Goal: Task Accomplishment & Management: Manage account settings

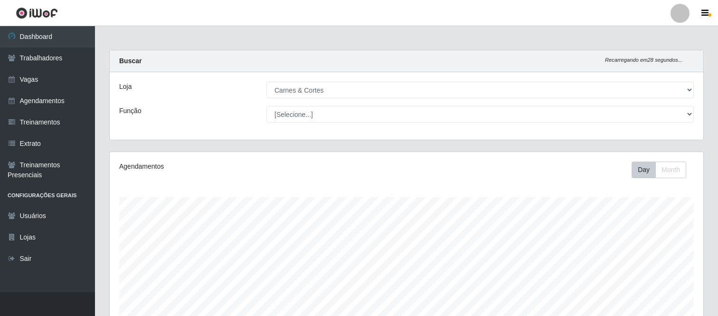
select select "433"
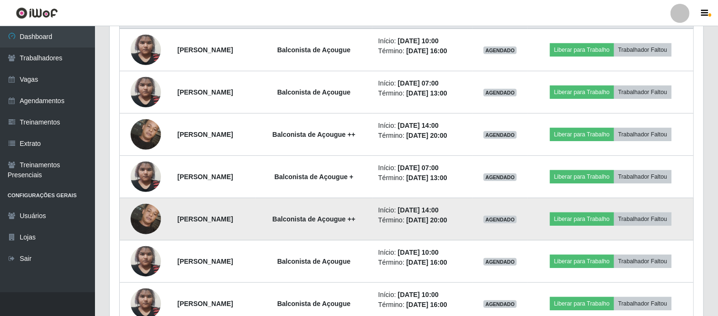
scroll to position [369, 0]
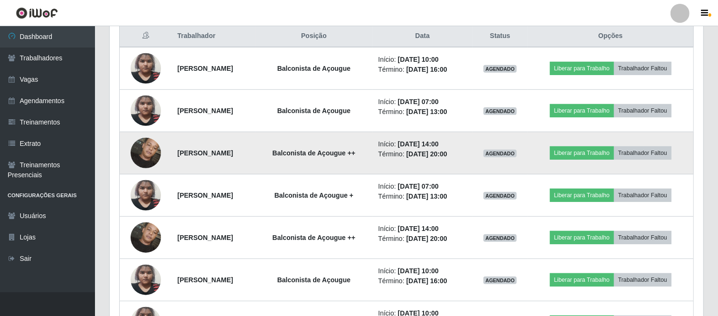
drag, startPoint x: 170, startPoint y: 149, endPoint x: 235, endPoint y: 159, distance: 65.8
click at [235, 161] on td "[PERSON_NAME]" at bounding box center [214, 153] width 84 height 42
copy strong "[PERSON_NAME]"
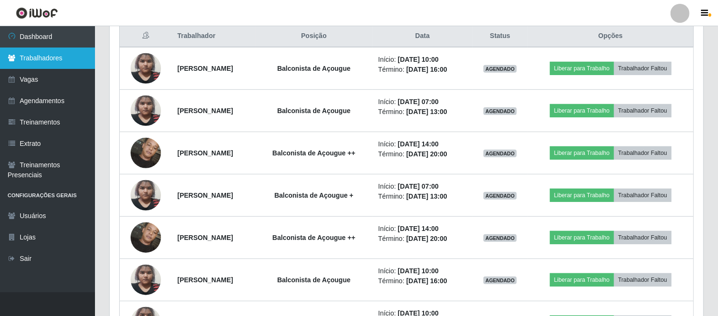
click at [52, 57] on link "Trabalhadores" at bounding box center [47, 57] width 95 height 21
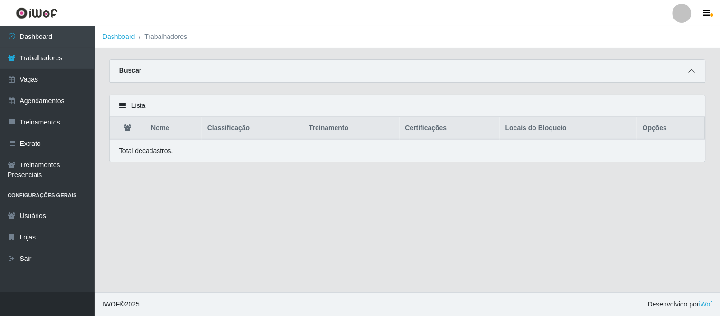
click at [696, 73] on span at bounding box center [692, 71] width 11 height 11
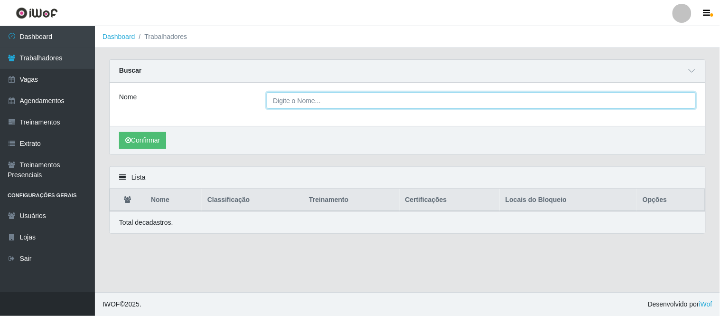
click at [458, 105] on input "Nome" at bounding box center [481, 100] width 429 height 17
paste input "[PERSON_NAME]"
type input "[PERSON_NAME]"
click at [119, 132] on button "Confirmar" at bounding box center [142, 140] width 47 height 17
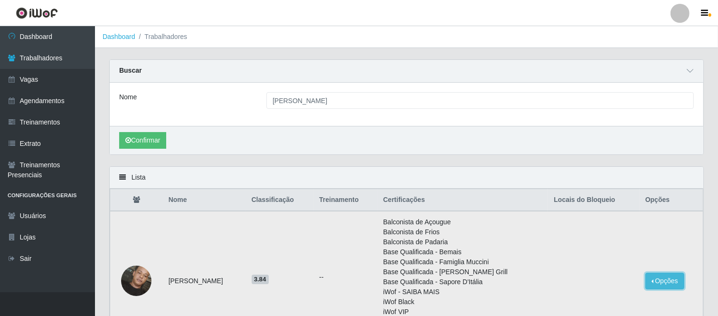
click at [660, 280] on button "Opções" at bounding box center [664, 281] width 39 height 17
click at [613, 284] on button "Bloquear - Empresa" at bounding box center [606, 283] width 76 height 20
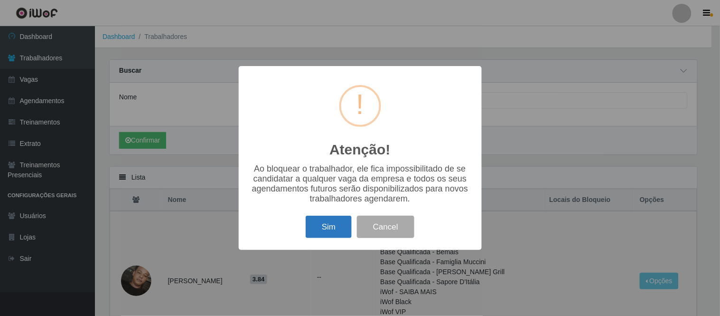
click at [330, 229] on button "Sim" at bounding box center [329, 227] width 46 height 22
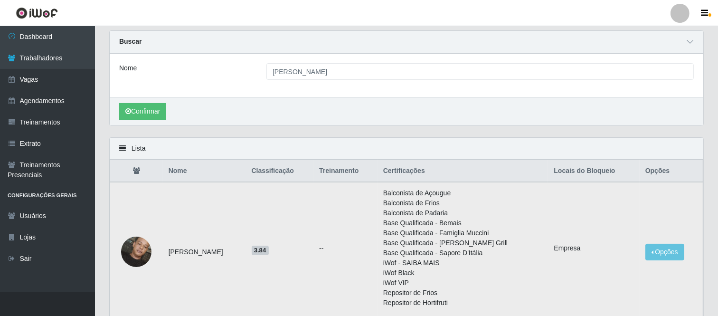
scroll to position [53, 0]
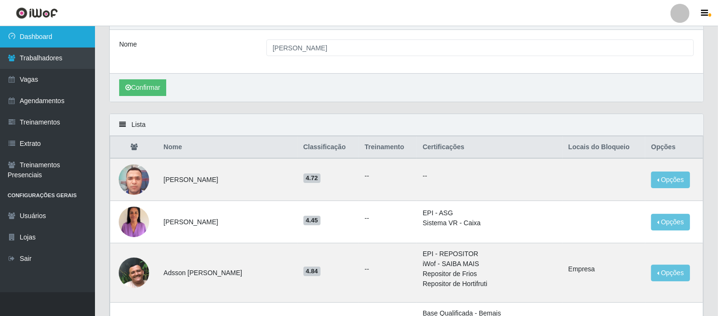
click at [74, 40] on link "Dashboard" at bounding box center [47, 36] width 95 height 21
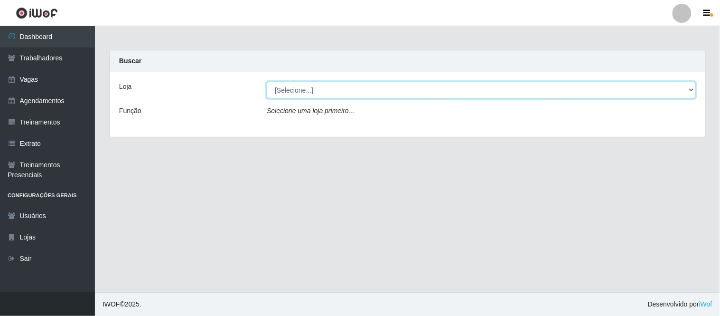
click at [297, 92] on select "[Selecione...] Carnes & Cortes" at bounding box center [481, 90] width 429 height 17
select select "433"
click at [267, 82] on select "[Selecione...] Carnes & Cortes" at bounding box center [481, 90] width 429 height 17
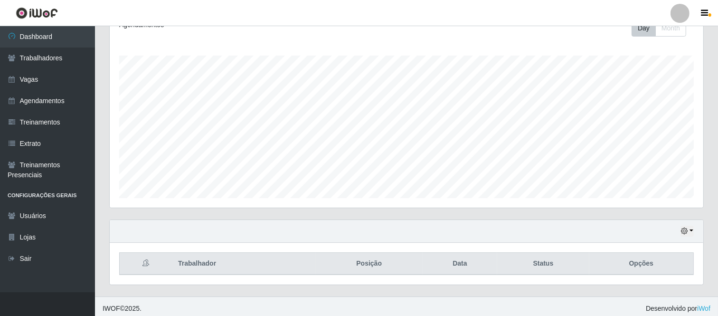
scroll to position [145, 0]
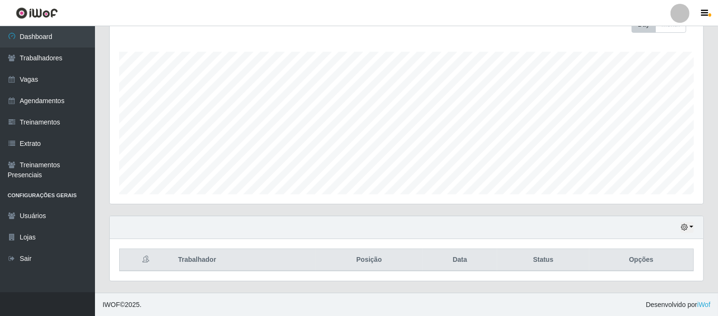
click at [684, 220] on div "Hoje 1 dia 3 dias 1 Semana Não encerrados" at bounding box center [407, 227] width 594 height 23
click at [685, 226] on icon "button" at bounding box center [684, 227] width 7 height 7
click at [638, 197] on button "1 Semana" at bounding box center [655, 191] width 75 height 20
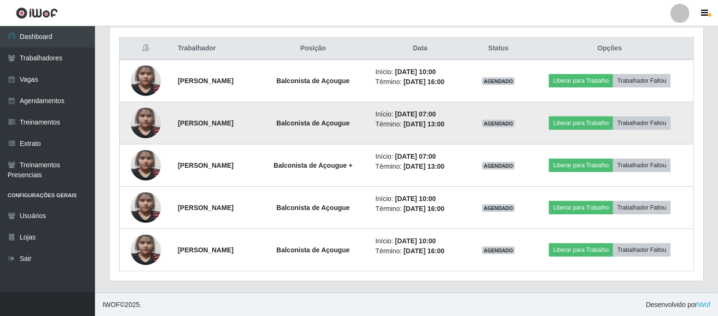
scroll to position [357, 0]
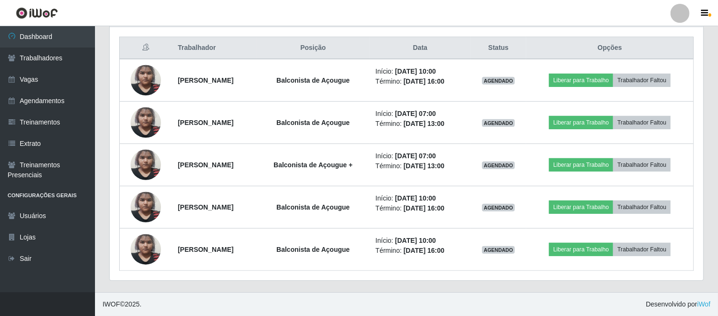
click at [483, 291] on div "Hoje 1 dia 3 dias 1 Semana Não encerrados Trabalhador Posição Data Status Opçõe…" at bounding box center [406, 148] width 609 height 288
